Goal: Information Seeking & Learning: Learn about a topic

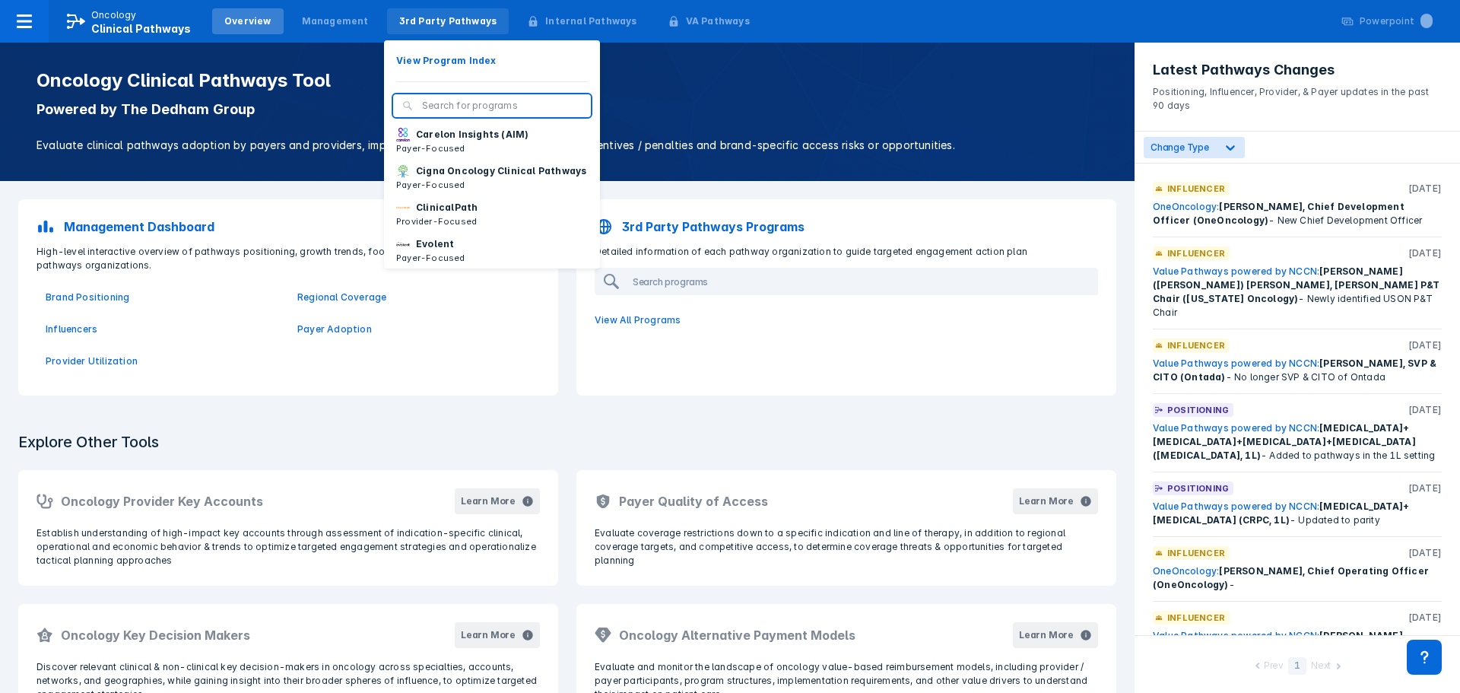
click at [437, 23] on div "3rd Party Pathways" at bounding box center [448, 21] width 98 height 14
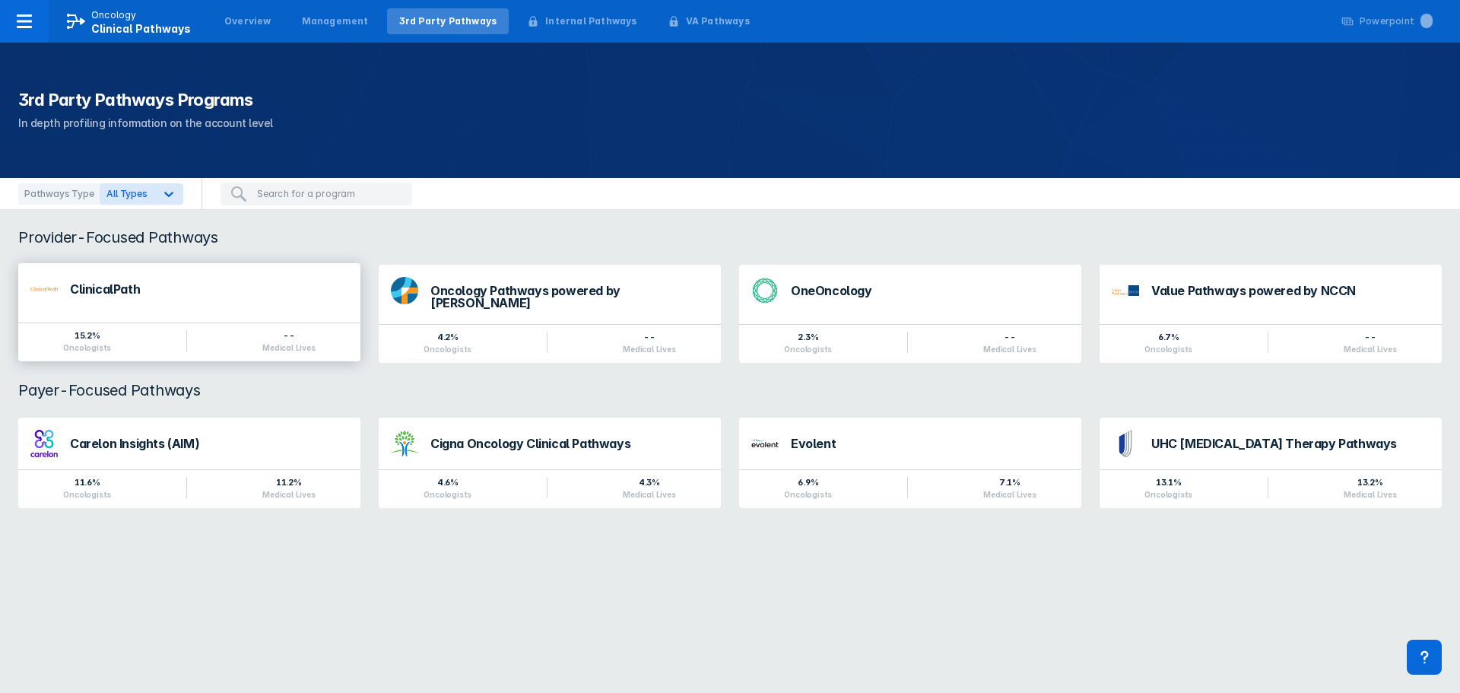
click at [183, 278] on div "ClinicalPath" at bounding box center [189, 289] width 342 height 52
click at [427, 283] on div "Oncology Pathways powered by [PERSON_NAME]" at bounding box center [550, 292] width 342 height 59
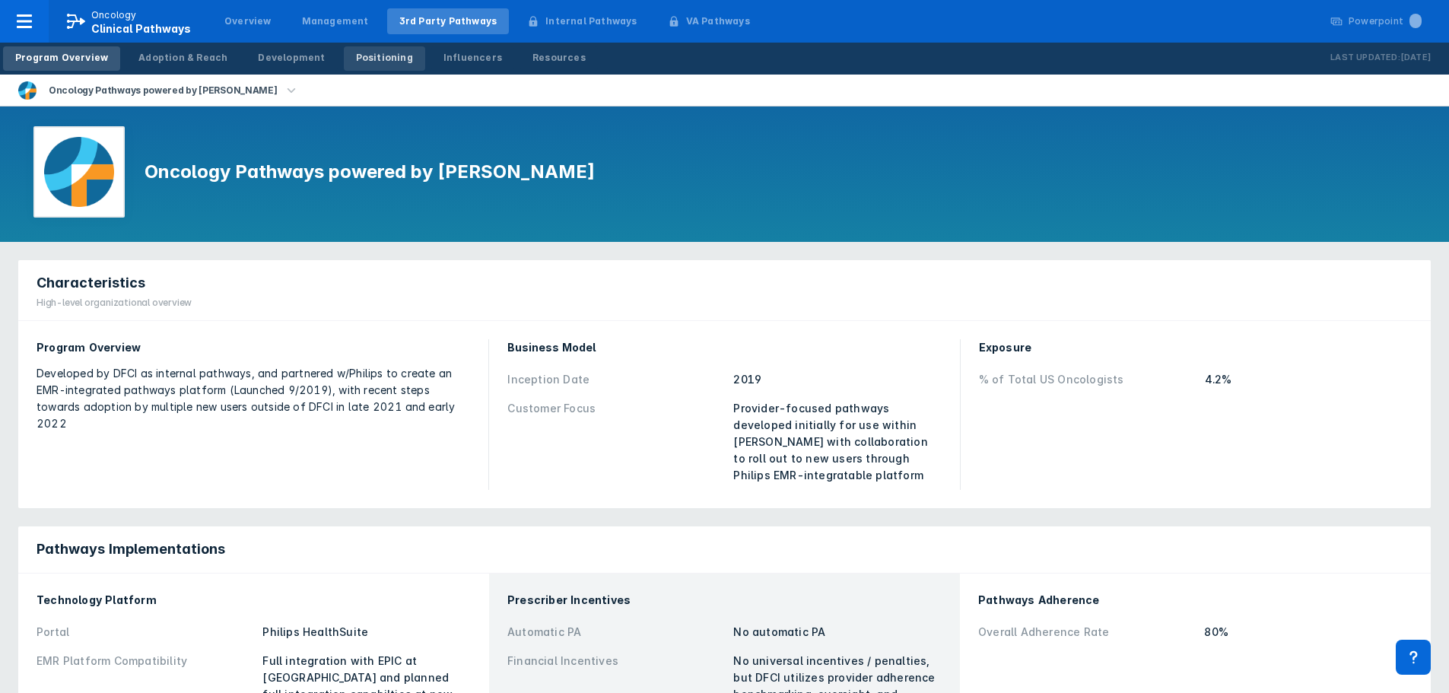
click at [389, 57] on link "Positioning" at bounding box center [384, 58] width 81 height 24
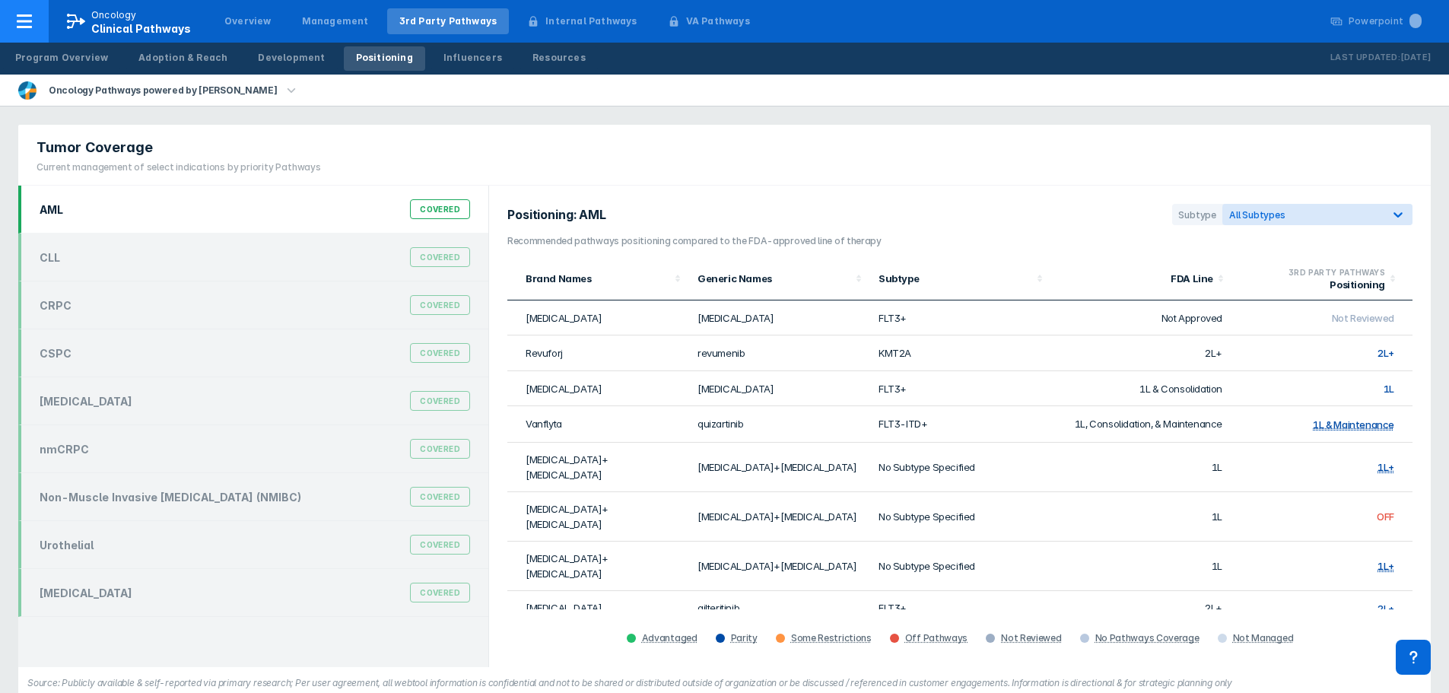
click at [24, 6] on div at bounding box center [24, 21] width 49 height 43
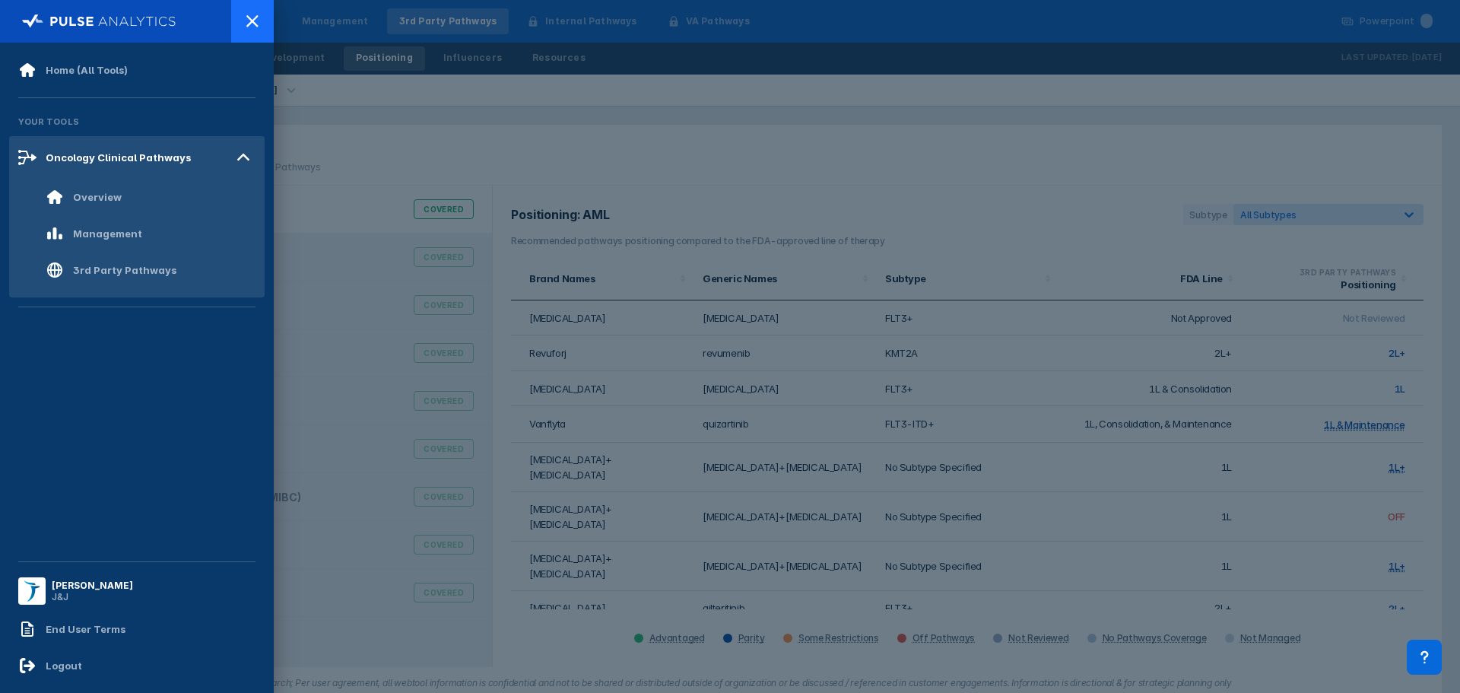
click at [260, 17] on icon at bounding box center [252, 21] width 18 height 18
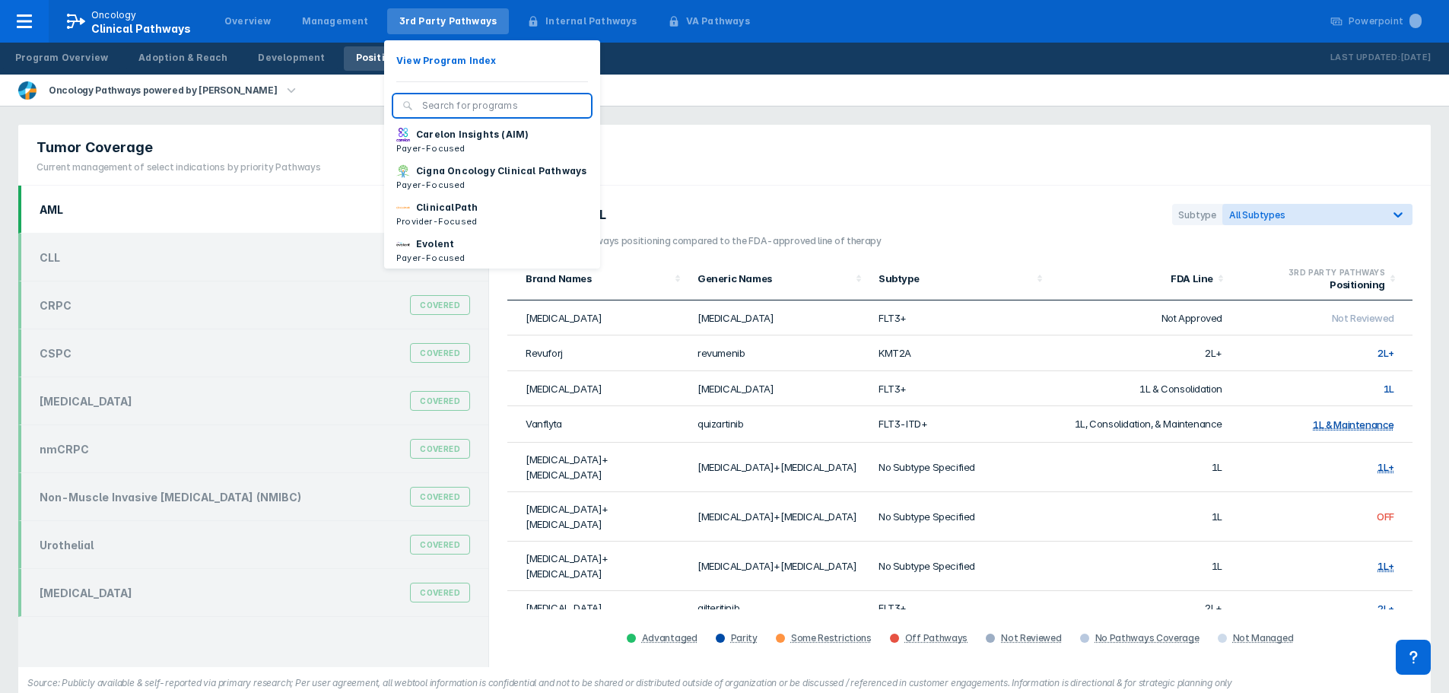
click at [439, 23] on div "3rd Party Pathways" at bounding box center [448, 21] width 98 height 14
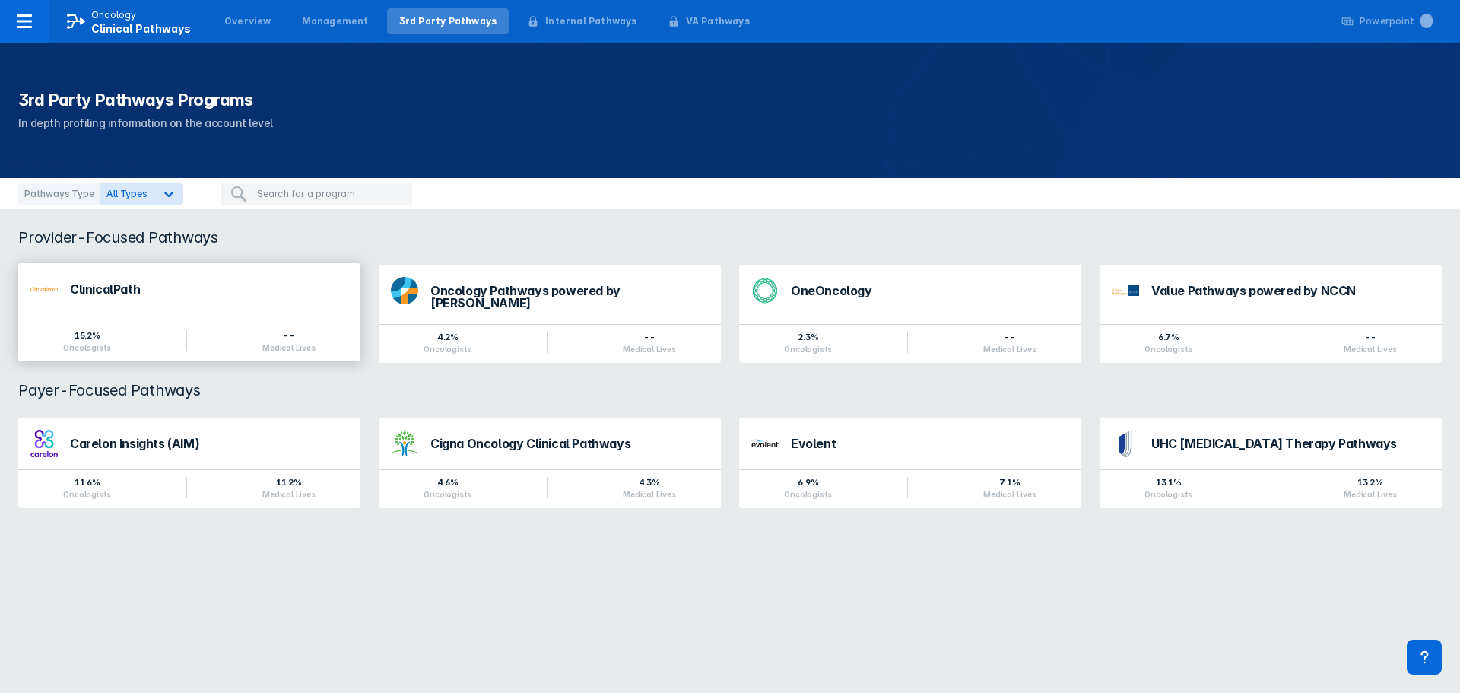
click at [110, 305] on div "ClinicalPath" at bounding box center [189, 289] width 342 height 52
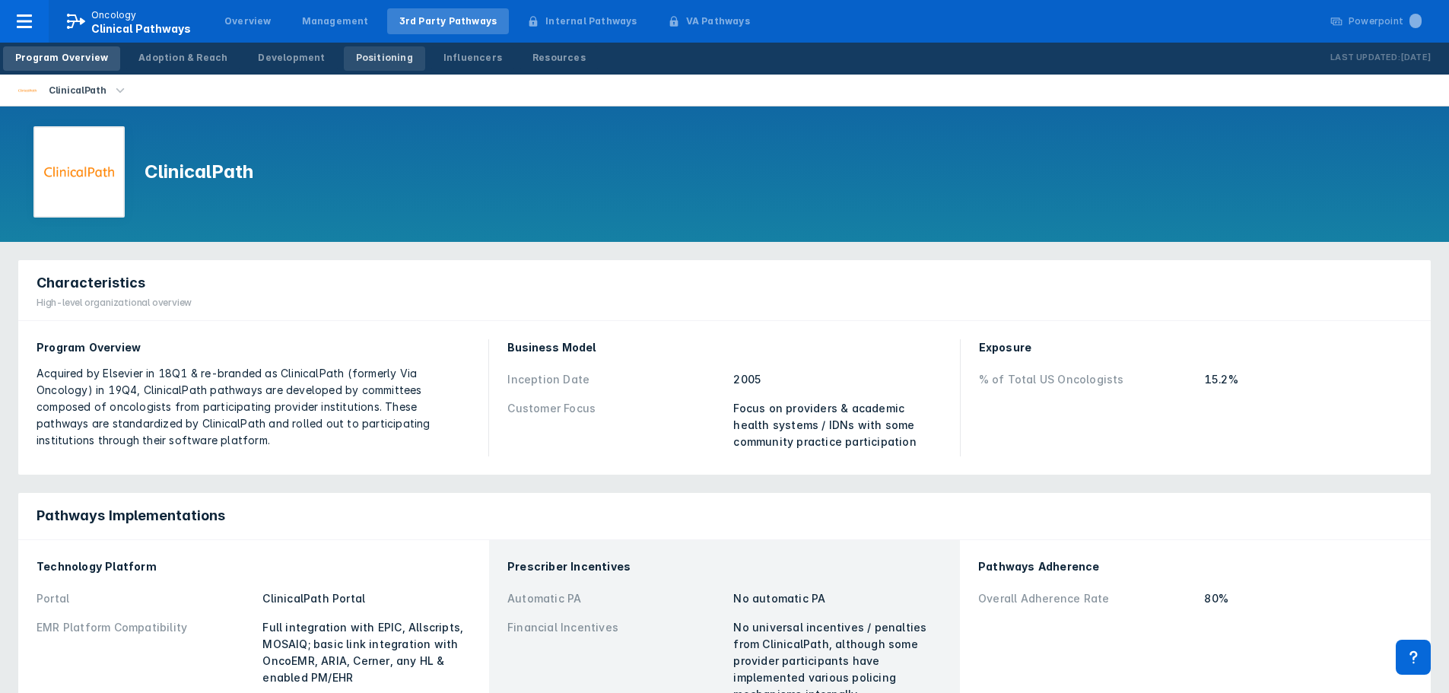
click at [356, 62] on div "Positioning" at bounding box center [384, 58] width 57 height 14
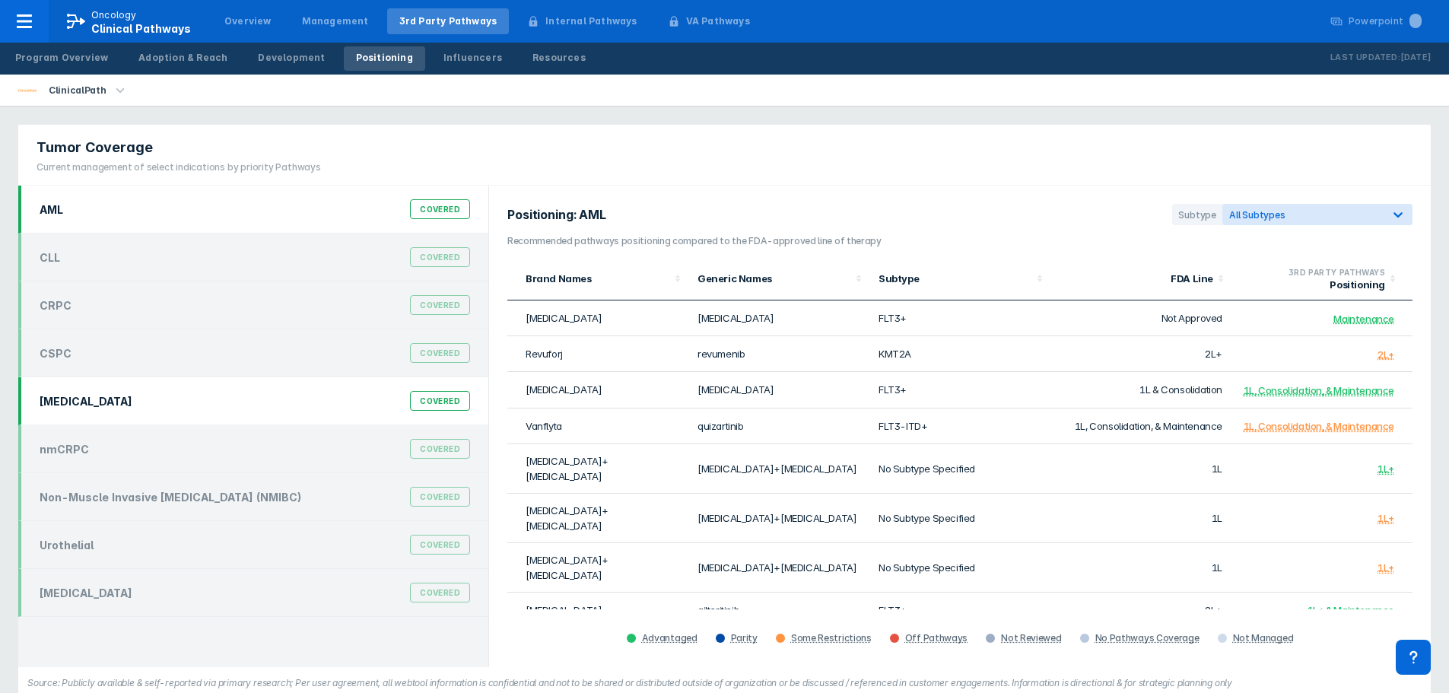
click at [127, 402] on div "[MEDICAL_DATA]" at bounding box center [86, 401] width 93 height 13
